Goal: Information Seeking & Learning: Learn about a topic

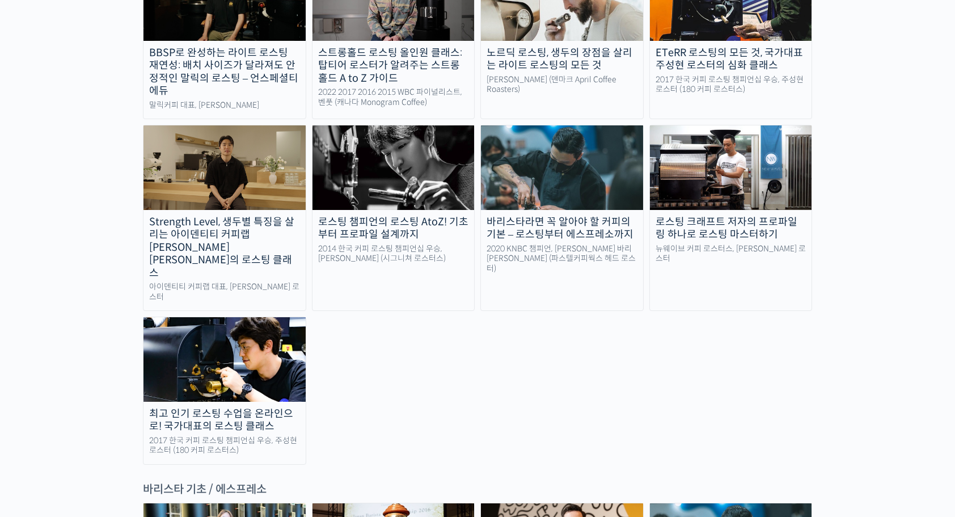
scroll to position [1111, 0]
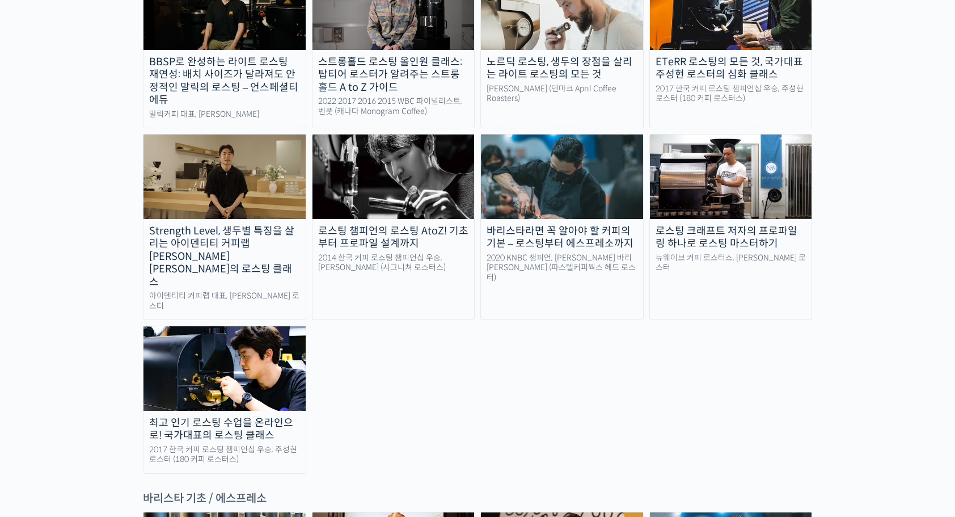
drag, startPoint x: 179, startPoint y: 281, endPoint x: 176, endPoint y: 300, distance: 19.6
click at [176, 326] on img at bounding box center [225, 368] width 162 height 84
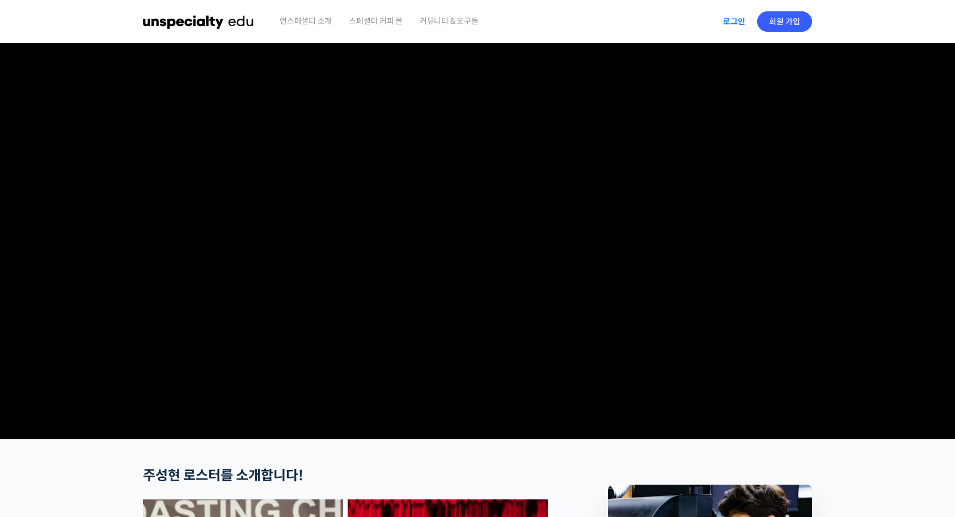
click at [736, 25] on link "로그인" at bounding box center [734, 22] width 36 height 26
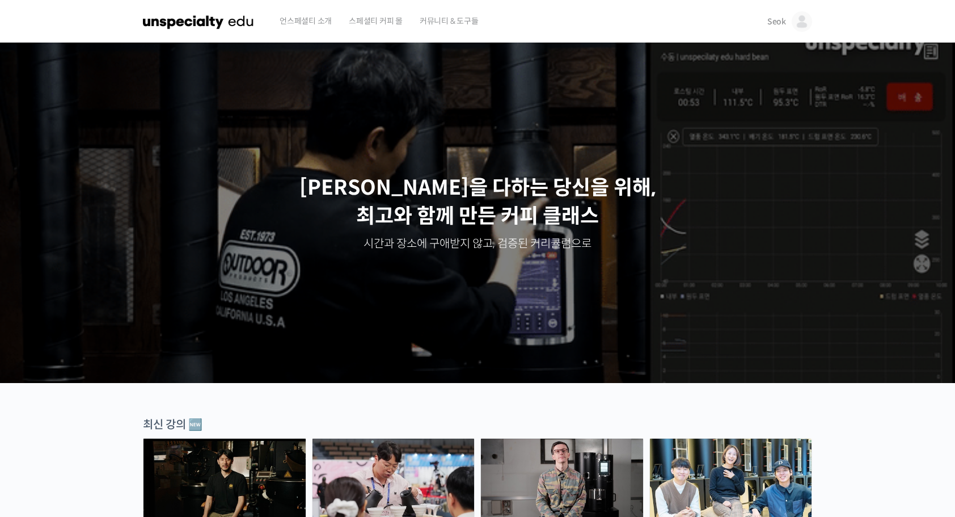
drag, startPoint x: 951, startPoint y: 67, endPoint x: 944, endPoint y: 115, distance: 48.7
click at [944, 115] on div "최선을 다하는 당신을 위해, 최고와 함께 만든 커피 클래스 시간과 장소에 구애받지 않고, 검증된 커리큘럼으로 주성현 로스터님 Benjamin …" at bounding box center [477, 226] width 955 height 311
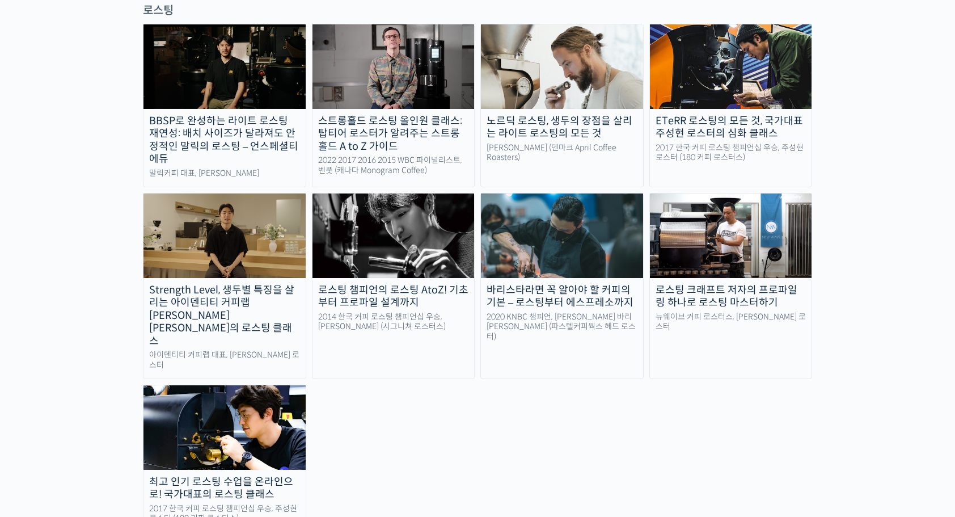
scroll to position [973, 0]
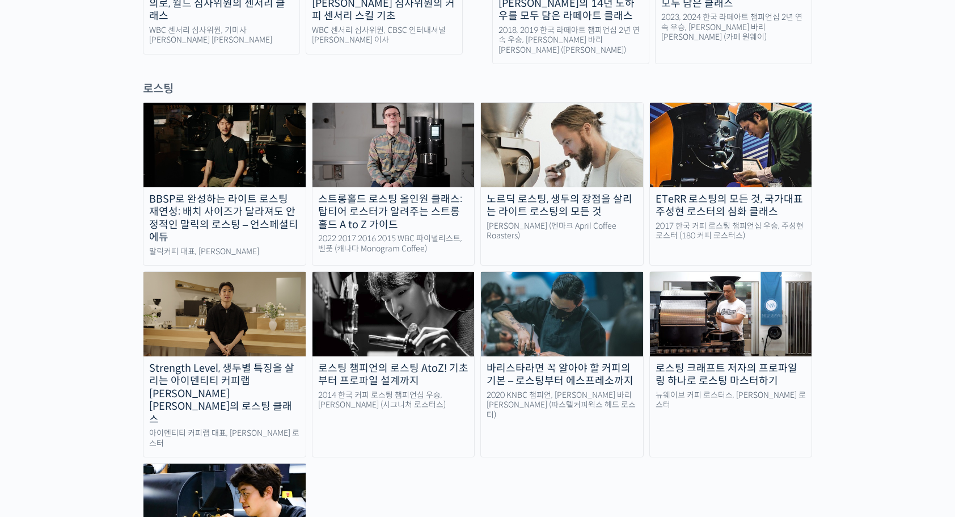
click at [204, 463] on img at bounding box center [225, 505] width 162 height 84
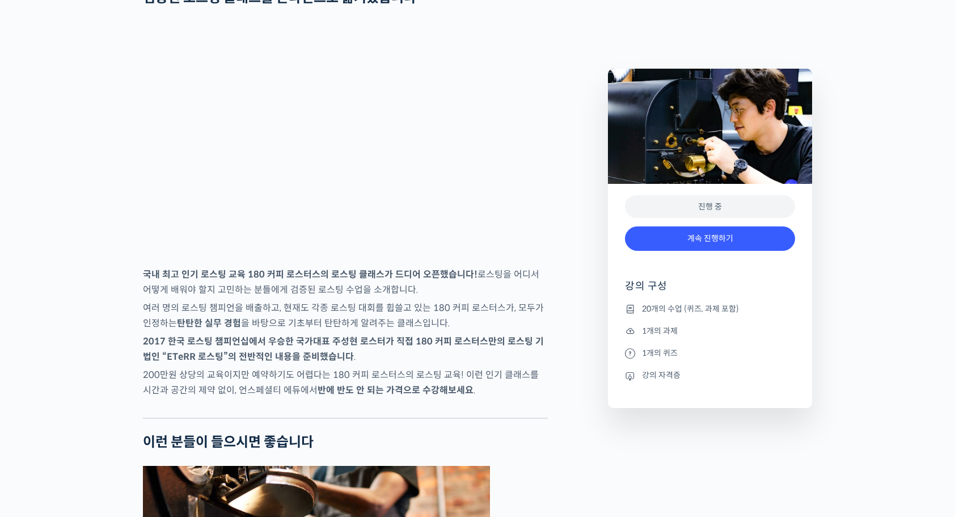
scroll to position [1515, 0]
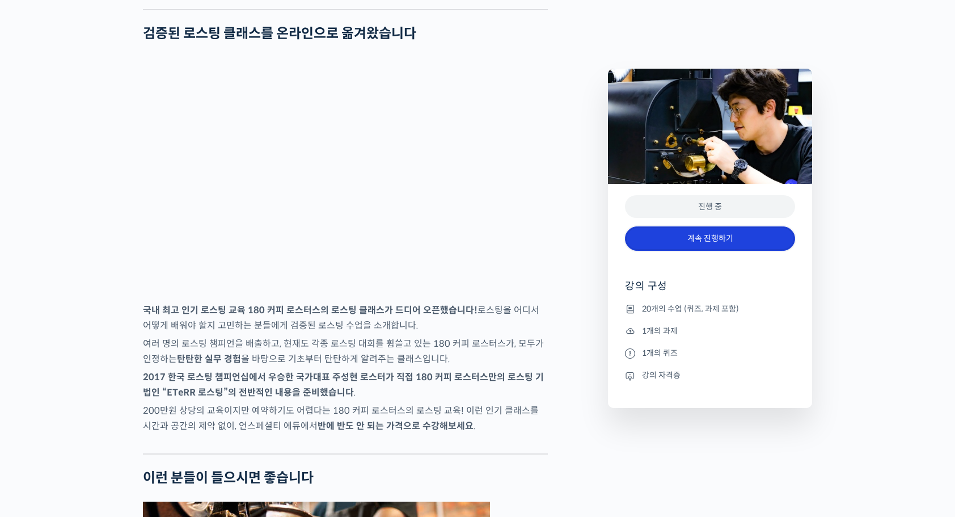
click at [705, 244] on link "계속 진행하기" at bounding box center [710, 238] width 170 height 24
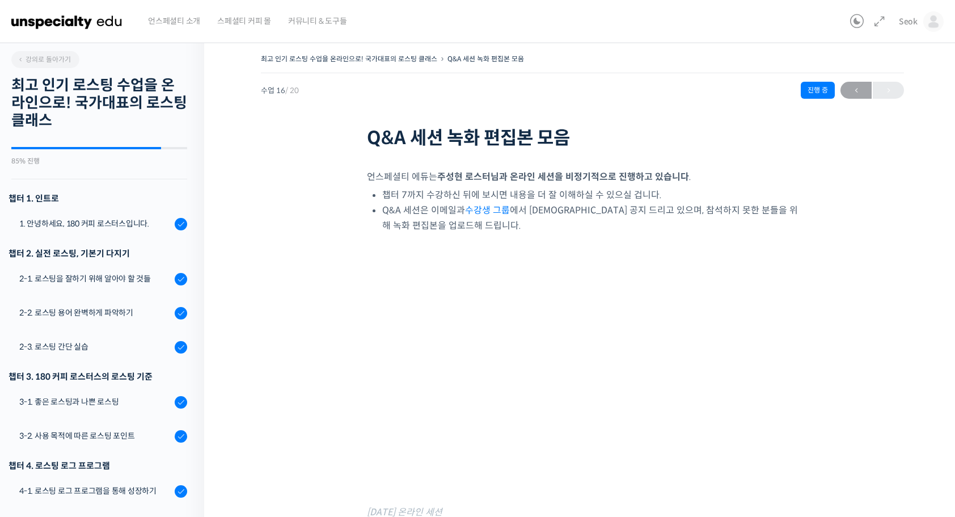
scroll to position [552, 0]
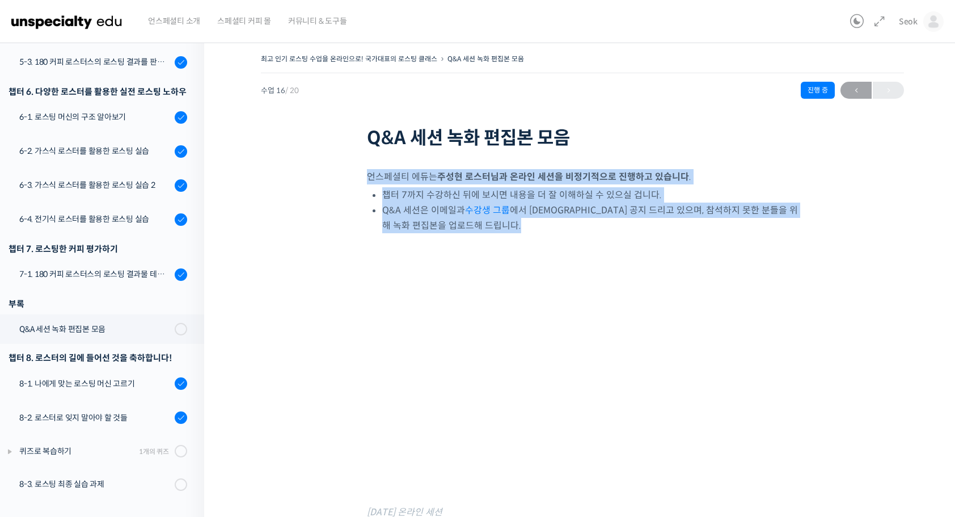
click at [647, 151] on div "최고 인기 로스팅 수업을 온라인으로! 국가대표의 로스팅 클래스 Q&A 세션 녹화 편집본 모음 진행 중 수업 16 / 20 진행 중 ← 이전 Q…" at bounding box center [582, 345] width 643 height 588
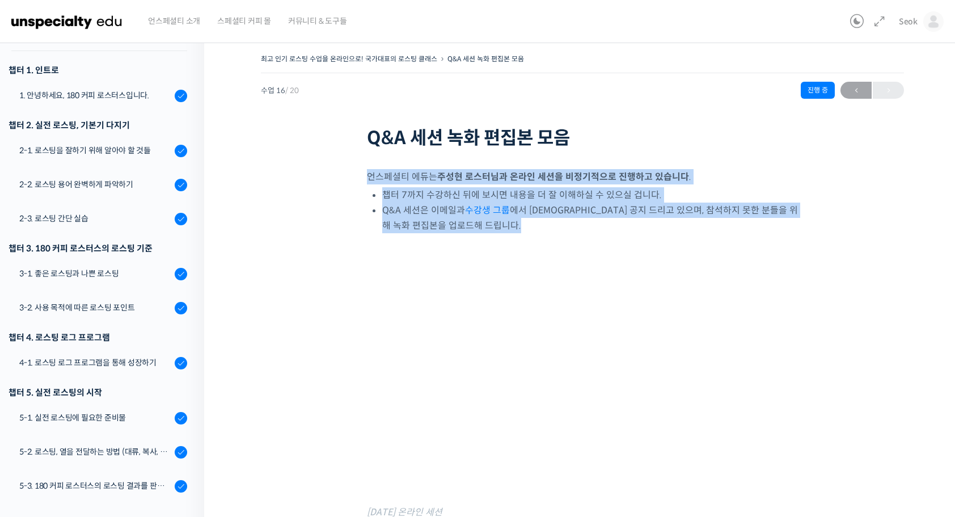
scroll to position [107, 0]
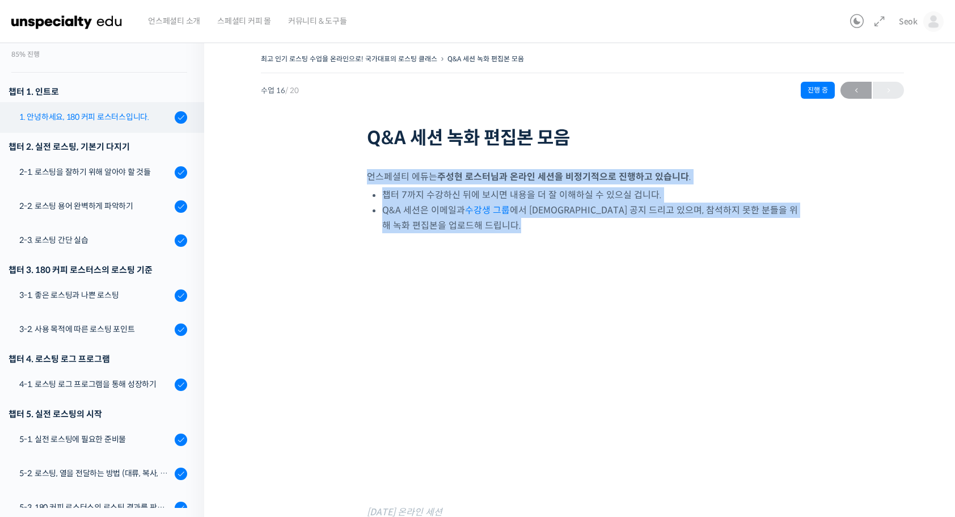
click at [150, 123] on div "1. 안녕하세요, 180 커피 로스터스입니다." at bounding box center [95, 117] width 152 height 12
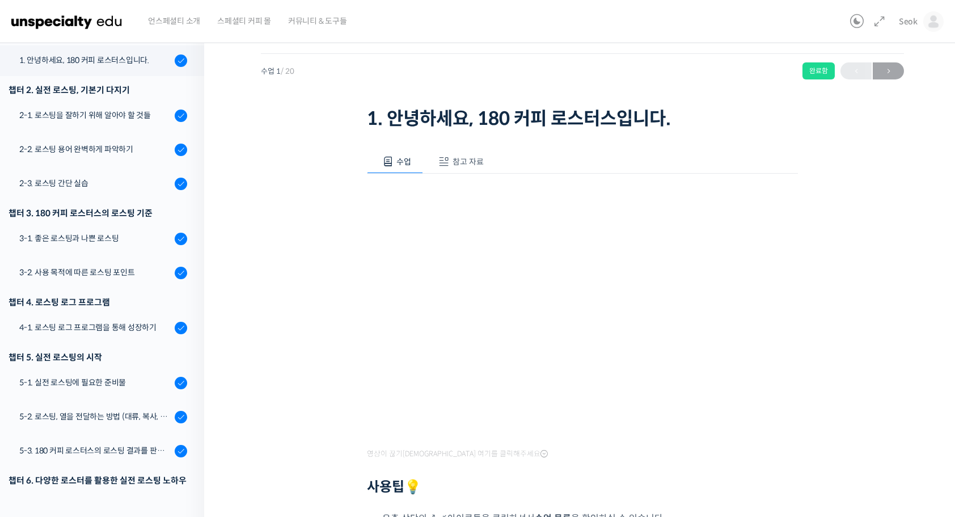
scroll to position [20, 0]
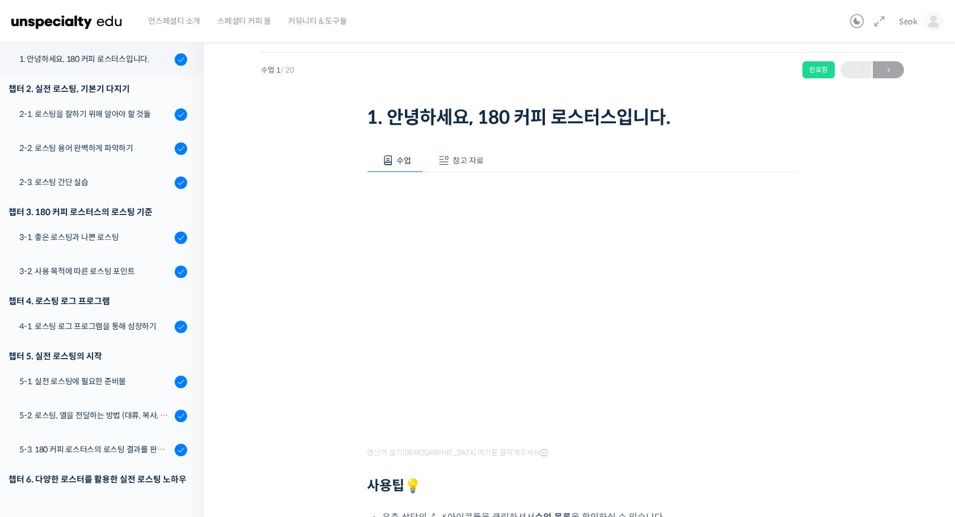
click at [905, 329] on div "최고 인기 로스팅 수업을 온라인으로! 국가대표의 로스팅 클래스 1. 안녕하세요, 180 커피 로스터스입니다. 완료함 수업 1 / 20 완료함 …" at bounding box center [582, 362] width 757 height 697
click at [472, 158] on span "참고 자료" at bounding box center [468, 160] width 31 height 10
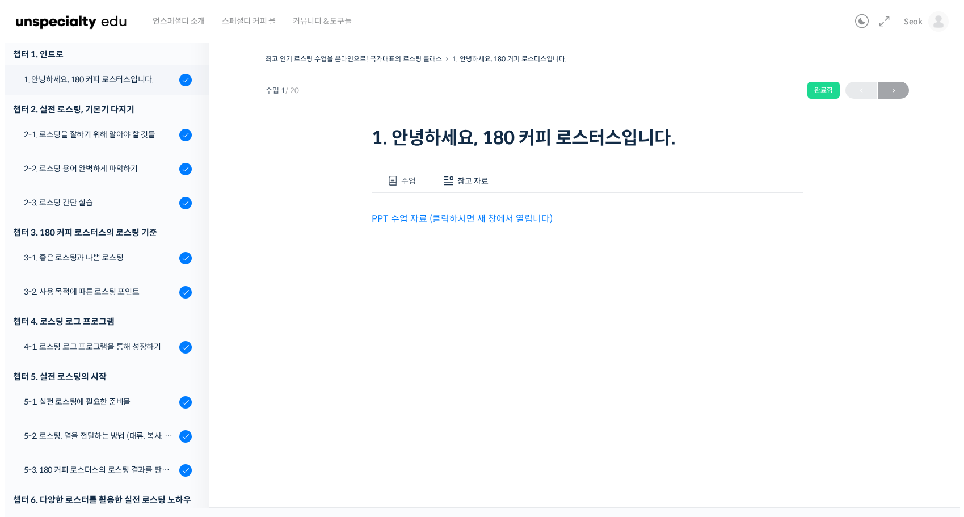
scroll to position [0, 0]
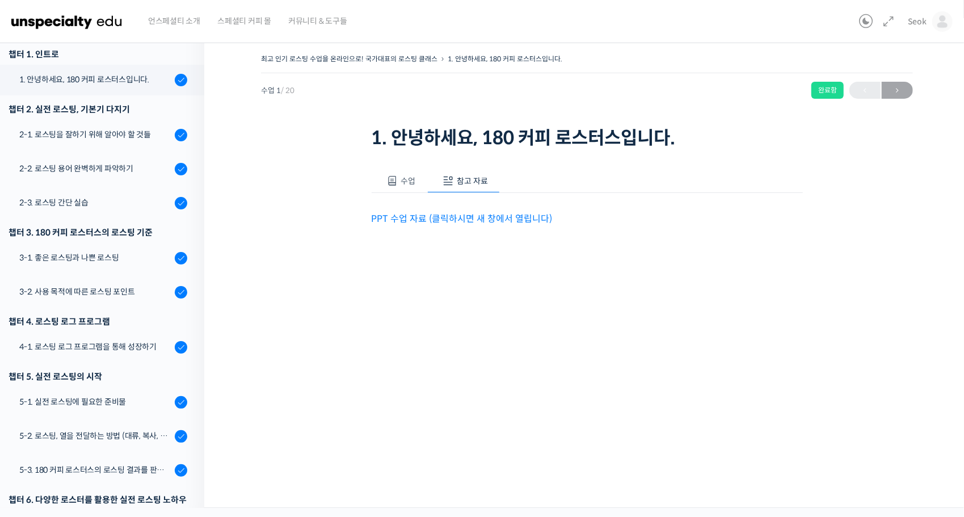
click at [457, 222] on link "PPT 수업 자료 (클릭하시면 새 창에서 열립니다)" at bounding box center [462, 219] width 181 height 12
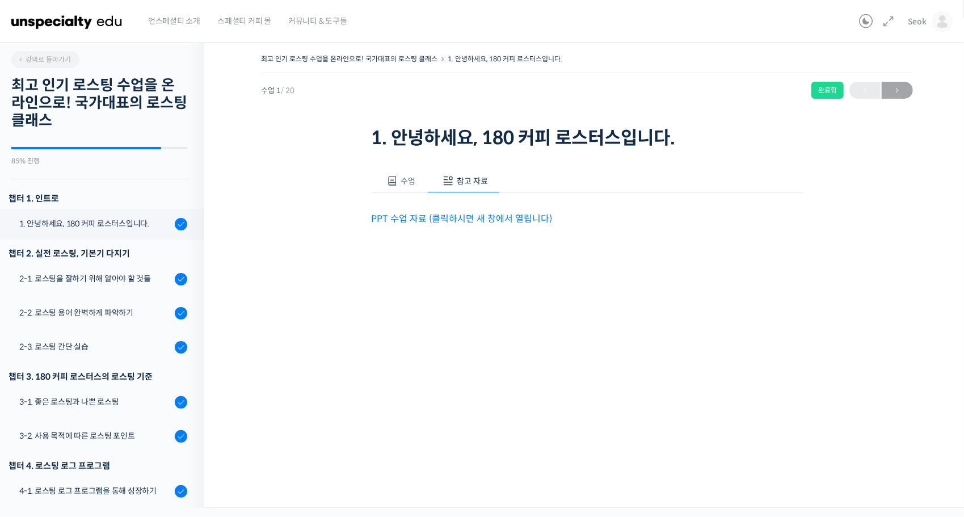
click at [377, 181] on button "수업" at bounding box center [400, 181] width 56 height 24
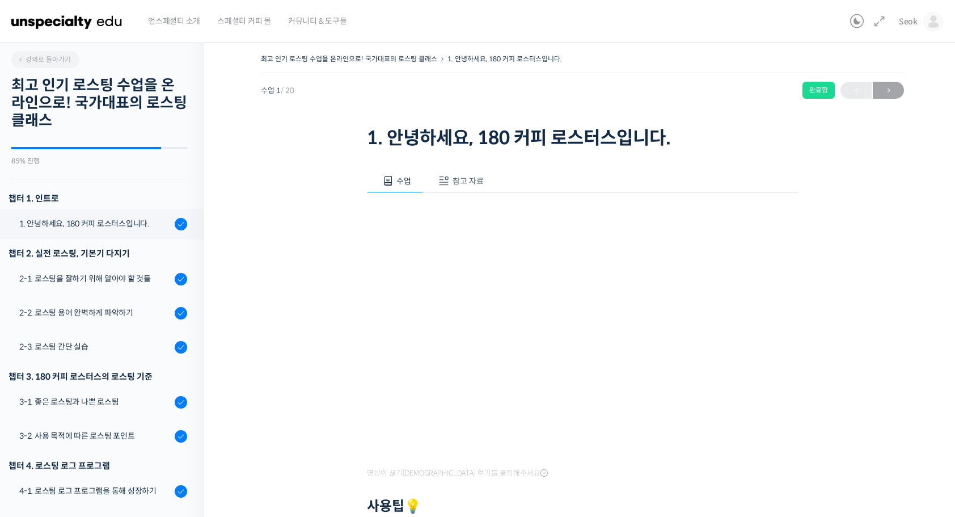
click at [876, 372] on div "최고 인기 로스팅 수업을 온라인으로! 국가대표의 로스팅 클래스 1. 안녕하세요, 180 커피 로스터스입니다. 완료함 수업 1 / 20 완료함 …" at bounding box center [582, 379] width 643 height 656
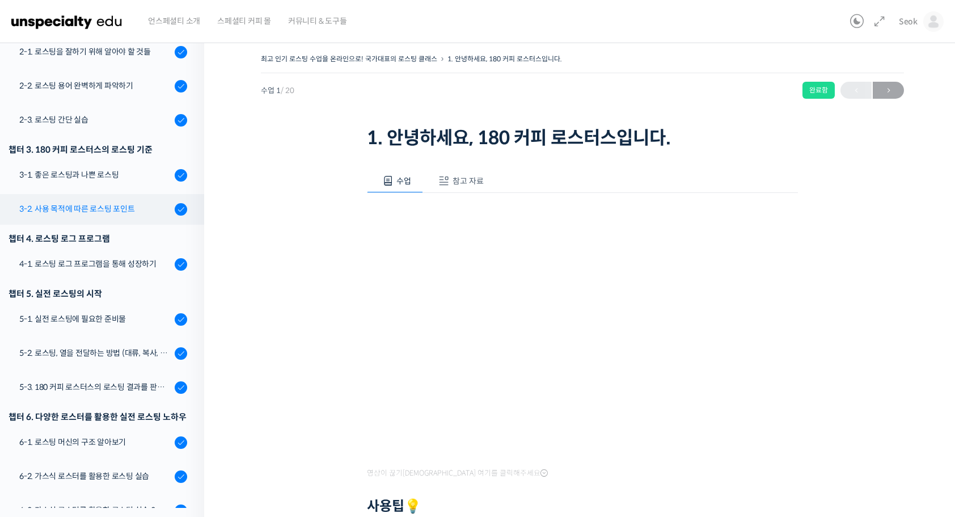
scroll to position [113, 0]
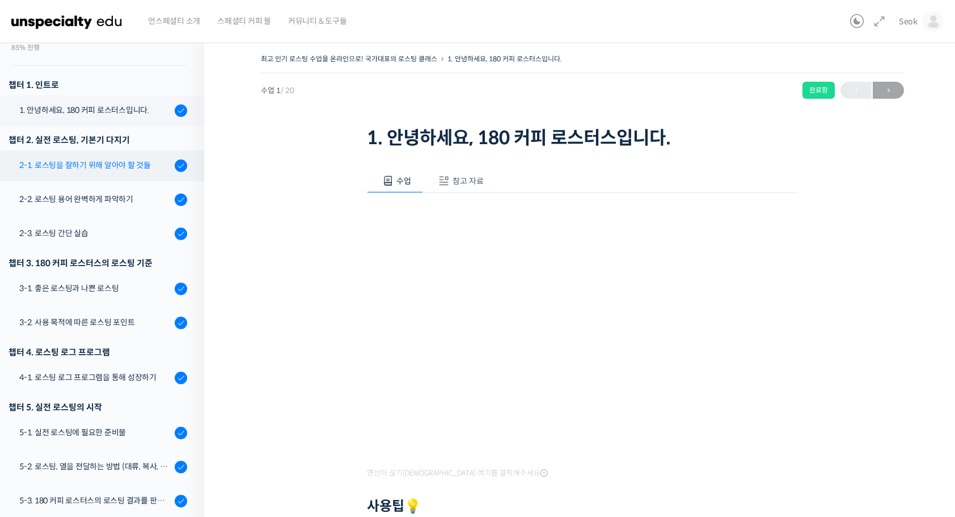
click at [115, 165] on div "2-1. 로스팅을 잘하기 위해 알아야 할 것들" at bounding box center [95, 165] width 152 height 12
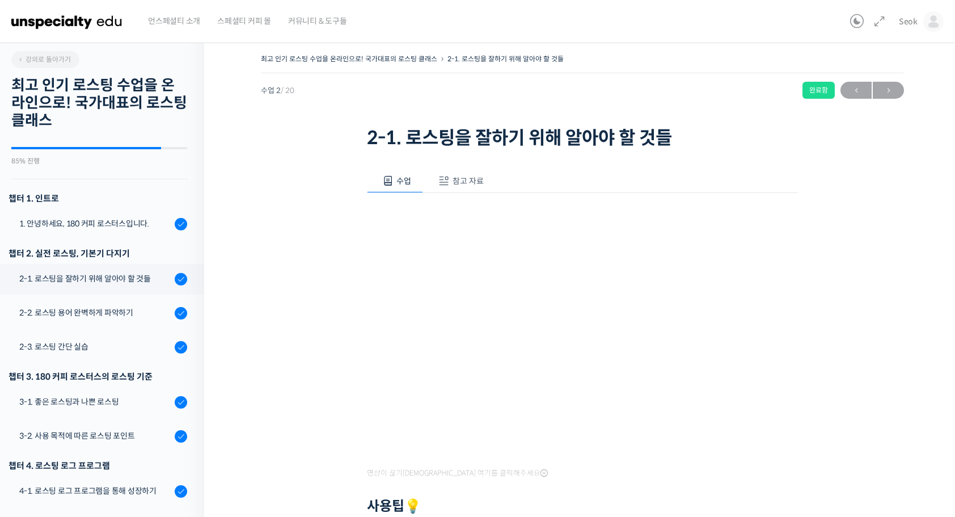
scroll to position [199, 0]
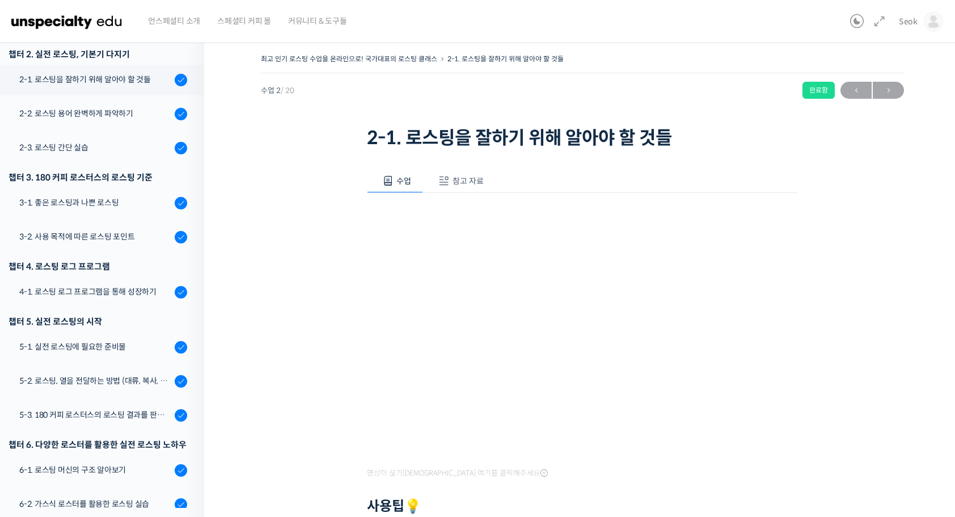
click at [454, 182] on span "참고 자료" at bounding box center [468, 181] width 31 height 10
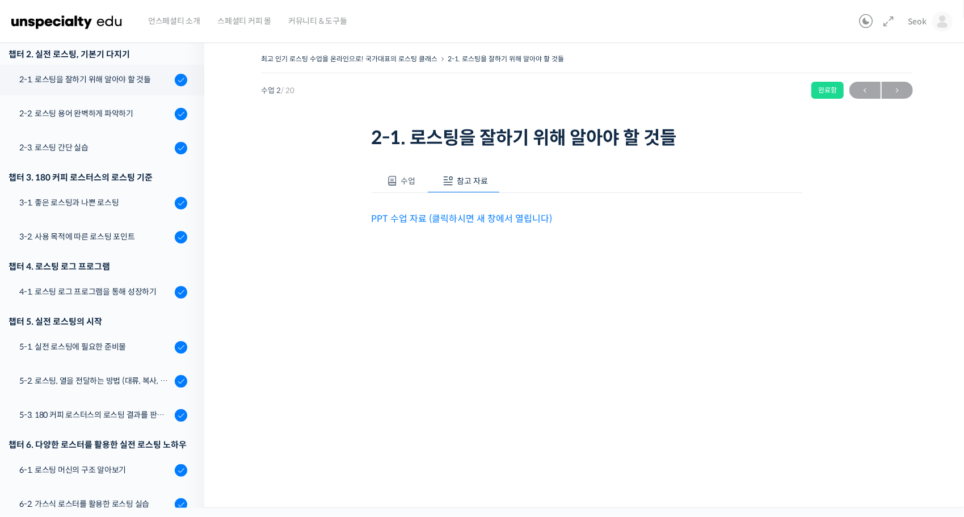
click at [431, 220] on link "PPT 수업 자료 (클릭하시면 새 창에서 열립니다)" at bounding box center [462, 219] width 181 height 12
click at [403, 180] on span "수업" at bounding box center [407, 181] width 15 height 10
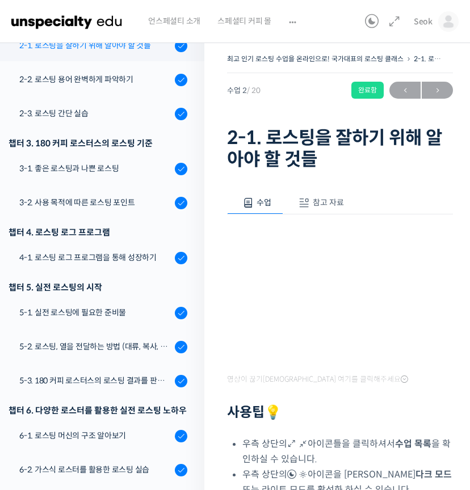
scroll to position [86, 0]
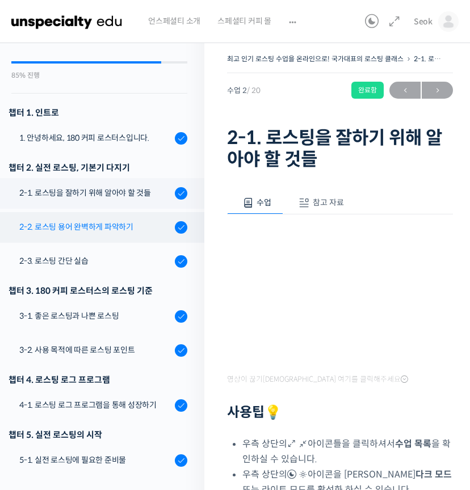
click at [116, 232] on div "2-2. 로스팅 용어 완벽하게 파악하기" at bounding box center [95, 227] width 152 height 12
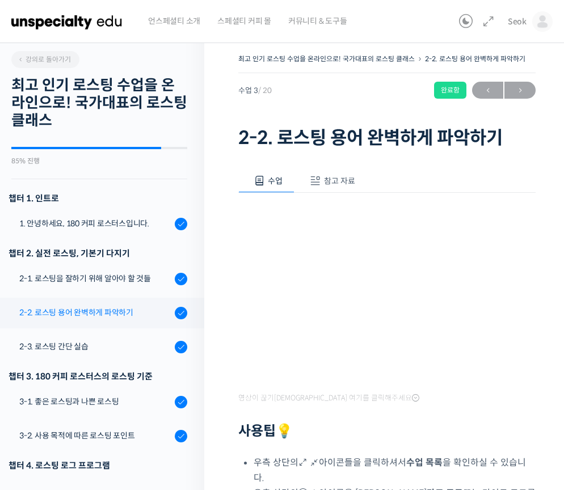
click at [127, 308] on div "2-2. 로스팅 용어 완벽하게 파악하기" at bounding box center [95, 312] width 152 height 12
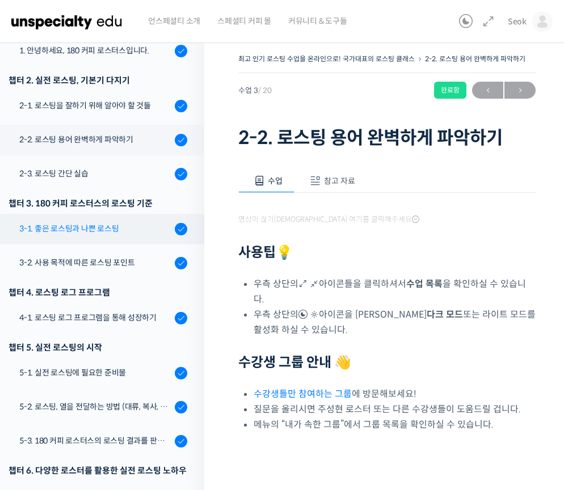
scroll to position [254, 0]
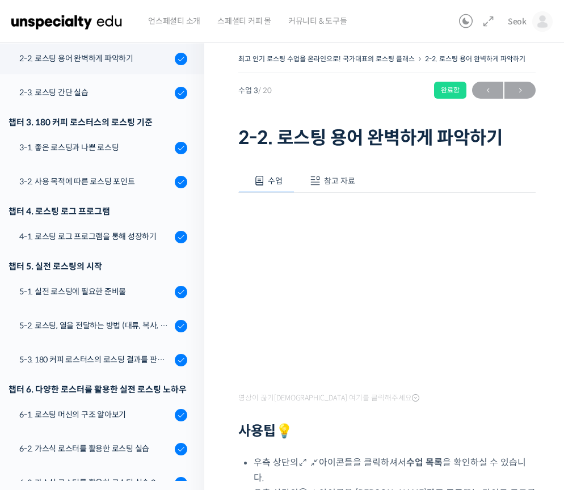
click at [360, 182] on button "참고 자료" at bounding box center [330, 181] width 73 height 24
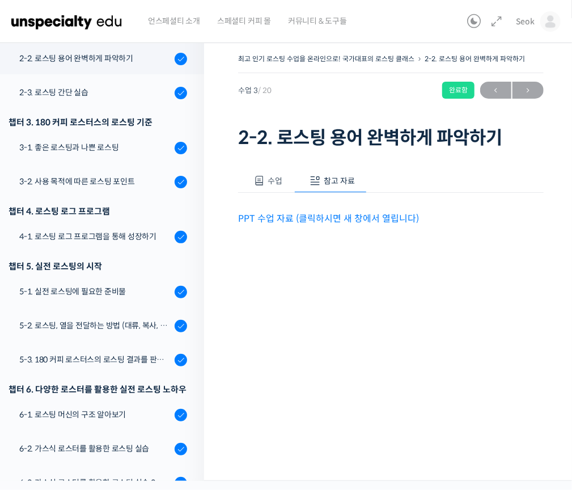
click at [332, 214] on link "PPT 수업 자료 (클릭하시면 새 창에서 열립니다)" at bounding box center [328, 219] width 181 height 12
click at [274, 176] on span "수업" at bounding box center [275, 181] width 15 height 10
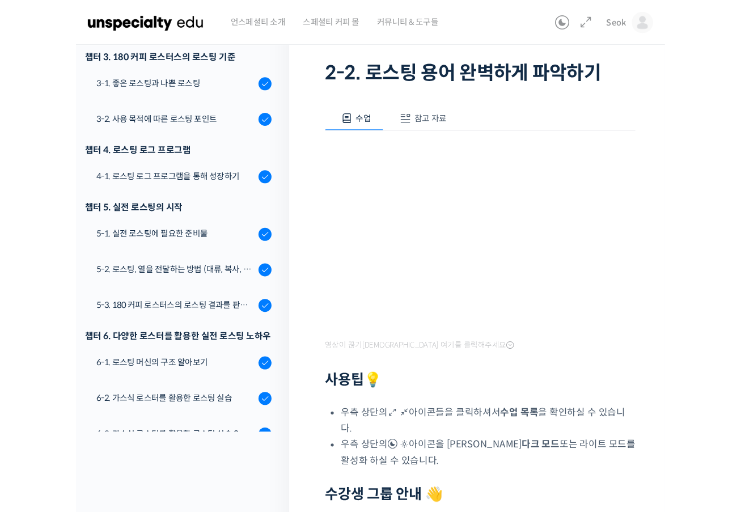
scroll to position [113, 0]
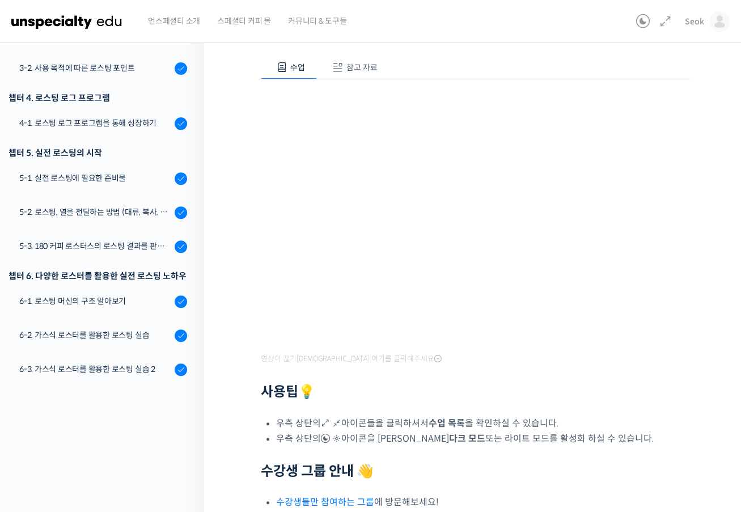
drag, startPoint x: 749, startPoint y: 191, endPoint x: 691, endPoint y: 398, distance: 214.6
click at [563, 398] on h2 "사용팁 💡" at bounding box center [475, 392] width 429 height 16
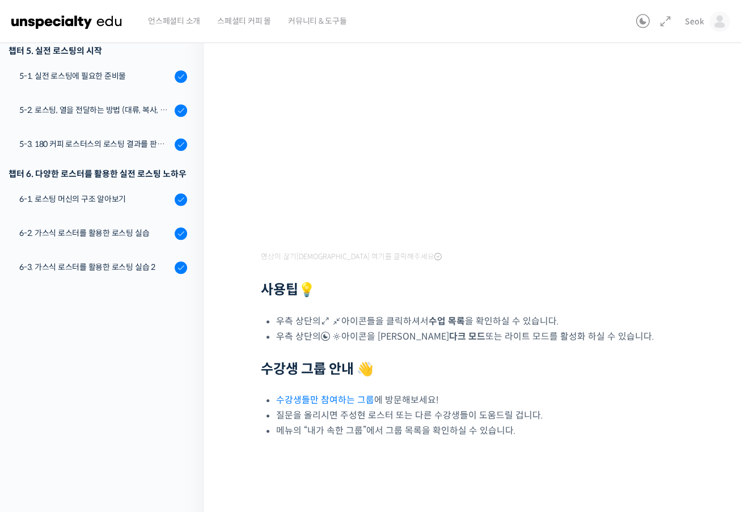
scroll to position [102, 0]
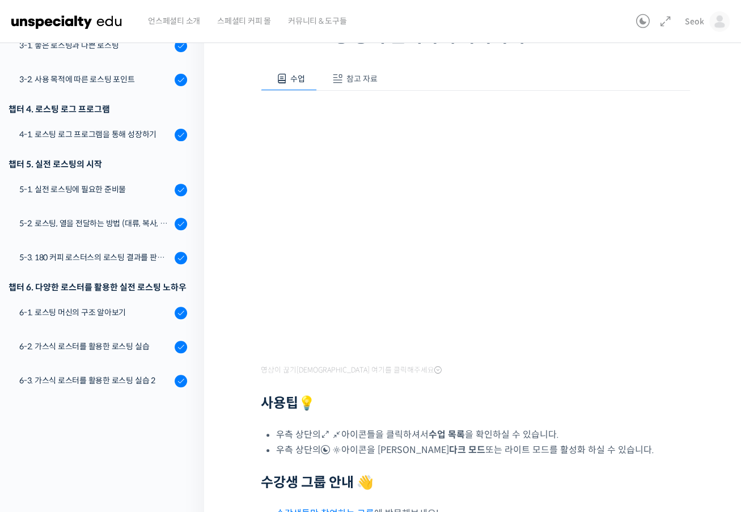
click at [560, 409] on h2 "사용팁 💡" at bounding box center [475, 403] width 429 height 16
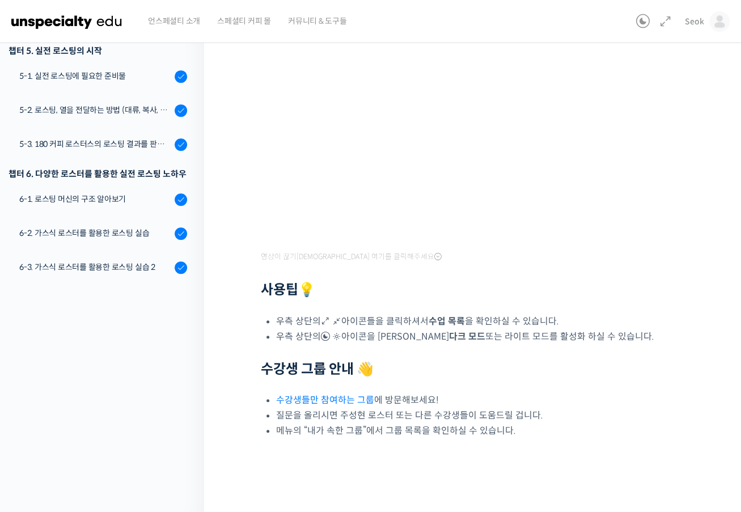
drag, startPoint x: 743, startPoint y: 288, endPoint x: 433, endPoint y: 290, distance: 310.3
click at [435, 292] on h2 "사용팁 💡" at bounding box center [475, 290] width 429 height 16
click at [563, 301] on div "영상이 끊기신다면 여기를 클릭해주세요 사용팁 💡 우측 상단의 아이콘들을 클릭하셔서 수업 목록 을 확인하실 수 있습니다. 우측 상단의 아이콘을 …" at bounding box center [475, 207] width 429 height 461
click at [457, 276] on div at bounding box center [475, 273] width 429 height 17
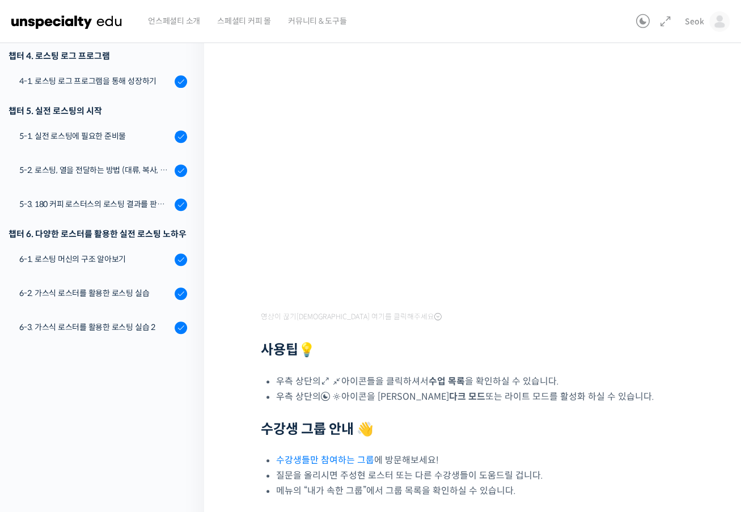
scroll to position [102, 0]
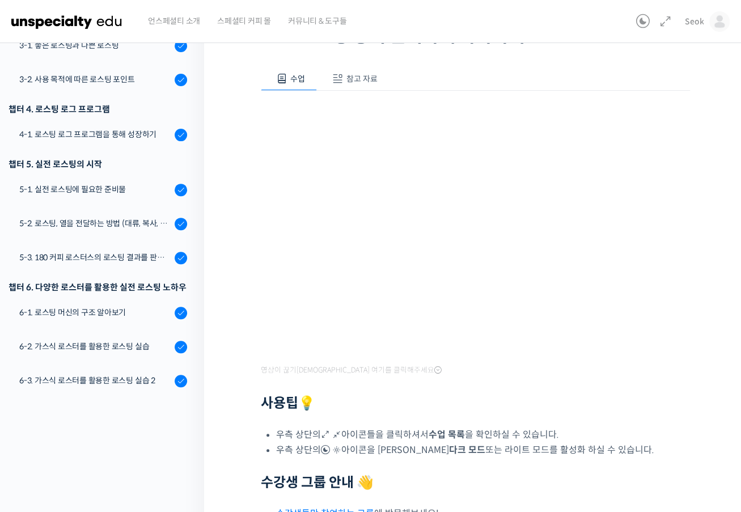
click at [563, 230] on div "최고 인기 로스팅 수업을 온라인으로! 국가대표의 로스팅 클래스 2-2. 로스팅 용어 완벽하게 파악하기 완료함 수업 3 / 20 완료함 ← 이전…" at bounding box center [475, 279] width 543 height 695
click at [563, 421] on div "최고 인기 로스팅 수업을 온라인으로! 국가대표의 로스팅 클래스 2-2. 로스팅 용어 완벽하게 파악하기 완료함 수업 3 / 20 완료함 ← 이전…" at bounding box center [475, 279] width 543 height 695
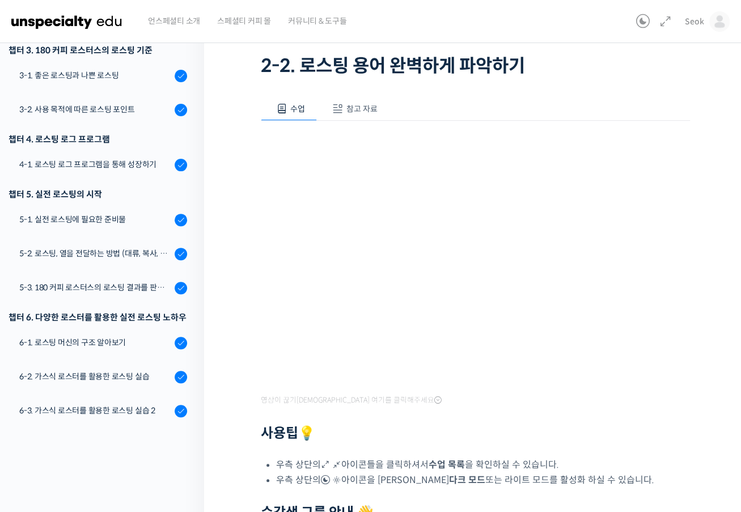
scroll to position [0, 0]
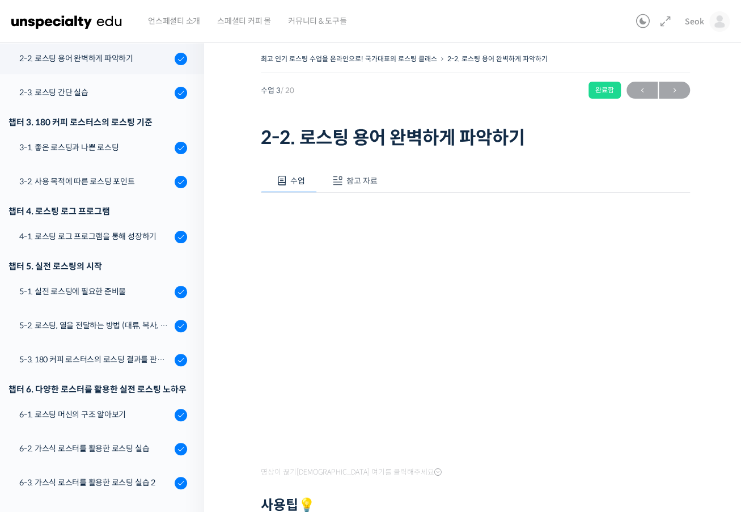
click at [563, 362] on div "최고 인기 로스팅 수업을 온라인으로! 국가대표의 로스팅 클래스 2-2. 로스팅 용어 완벽하게 파악하기 완료함 수업 3 / 20 완료함 ← 이전…" at bounding box center [475, 381] width 543 height 695
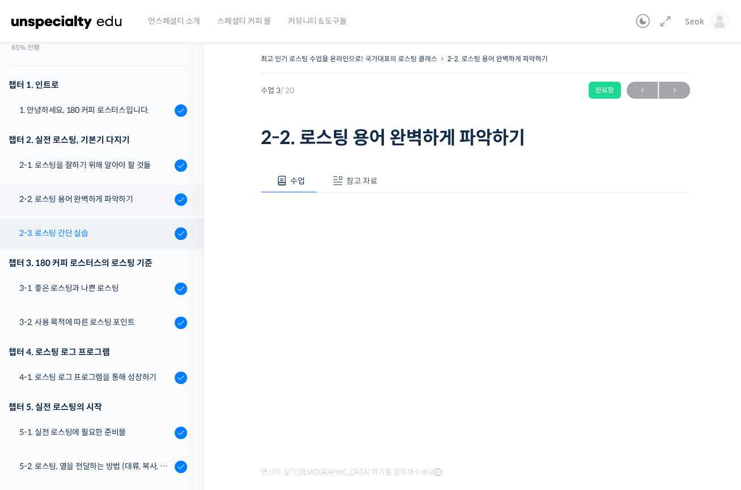
scroll to position [227, 0]
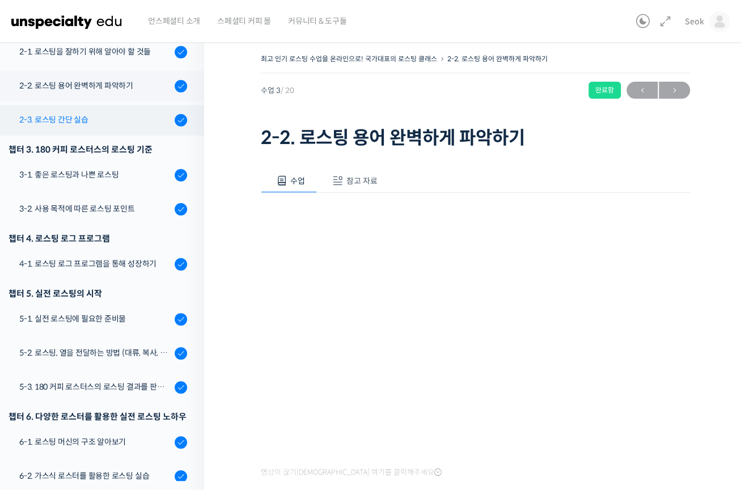
click at [84, 117] on div "2-3. 로스팅 간단 실습" at bounding box center [95, 119] width 152 height 12
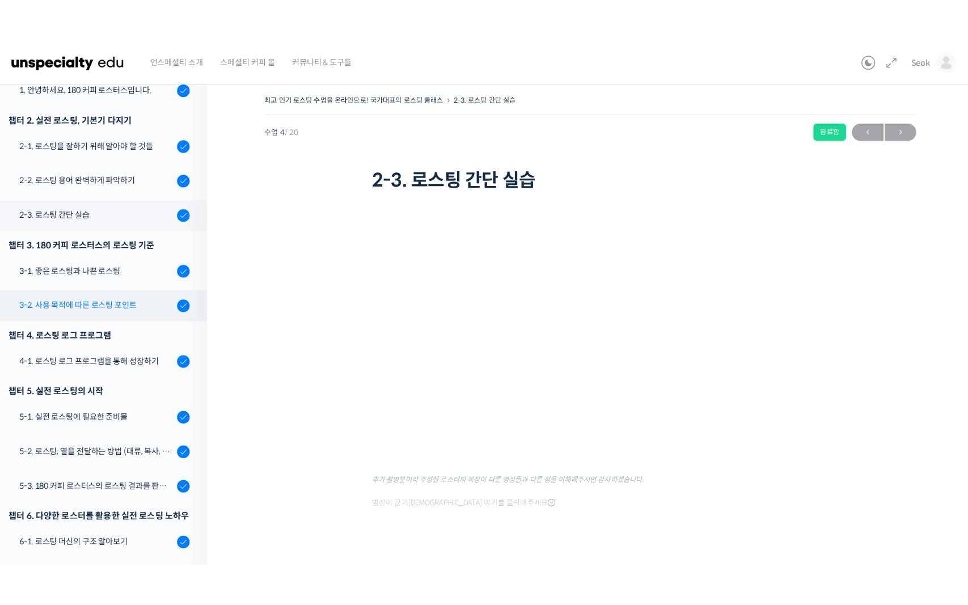
scroll to position [288, 0]
